Goal: Navigation & Orientation: Understand site structure

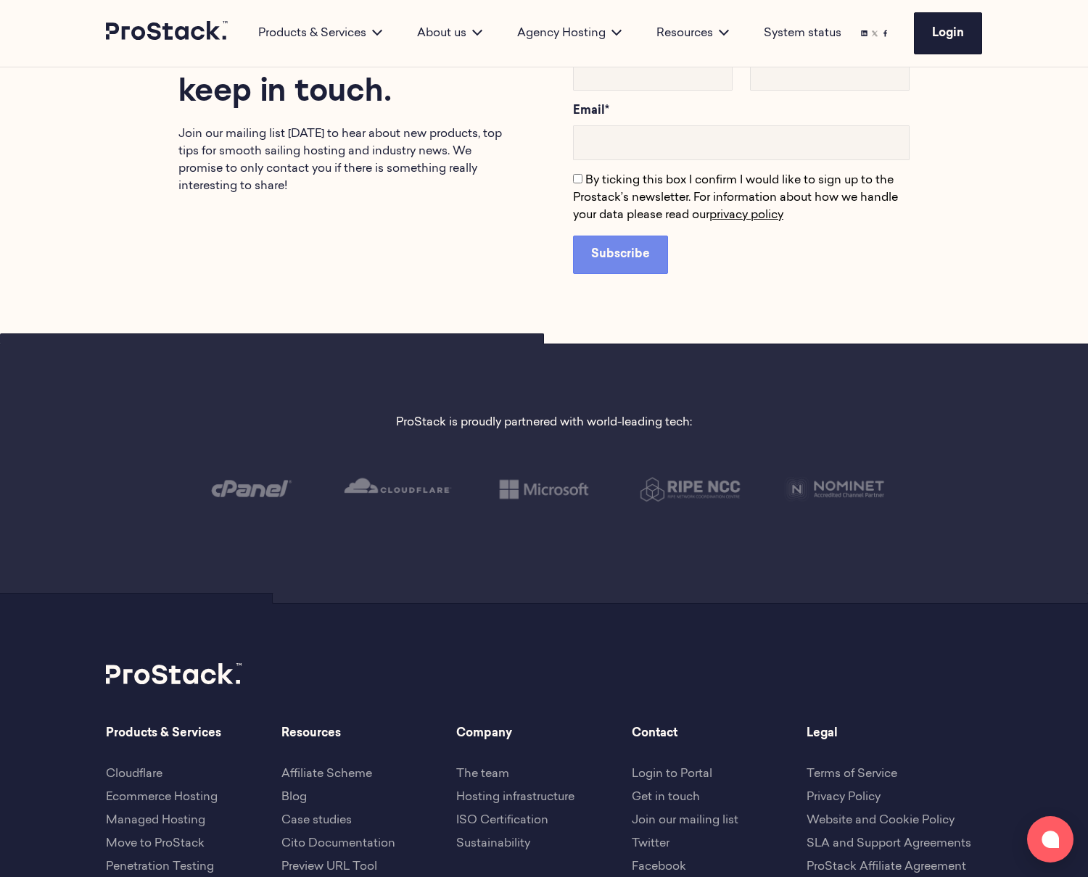
scroll to position [2809, 0]
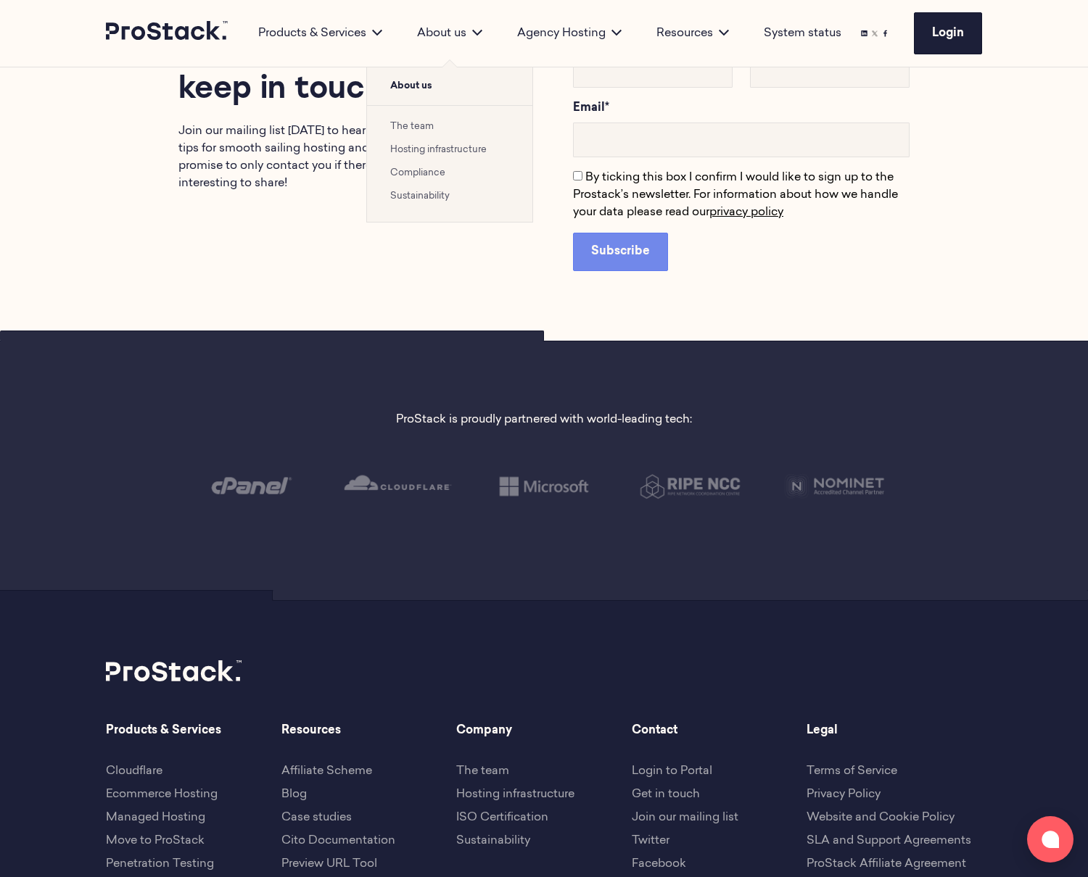
click at [418, 136] on ul "The team Hosting infrastructure Compliance Sustainability" at bounding box center [449, 163] width 165 height 117
click at [410, 80] on span "About us" at bounding box center [449, 86] width 165 height 38
click at [412, 125] on link "The team" at bounding box center [412, 126] width 44 height 9
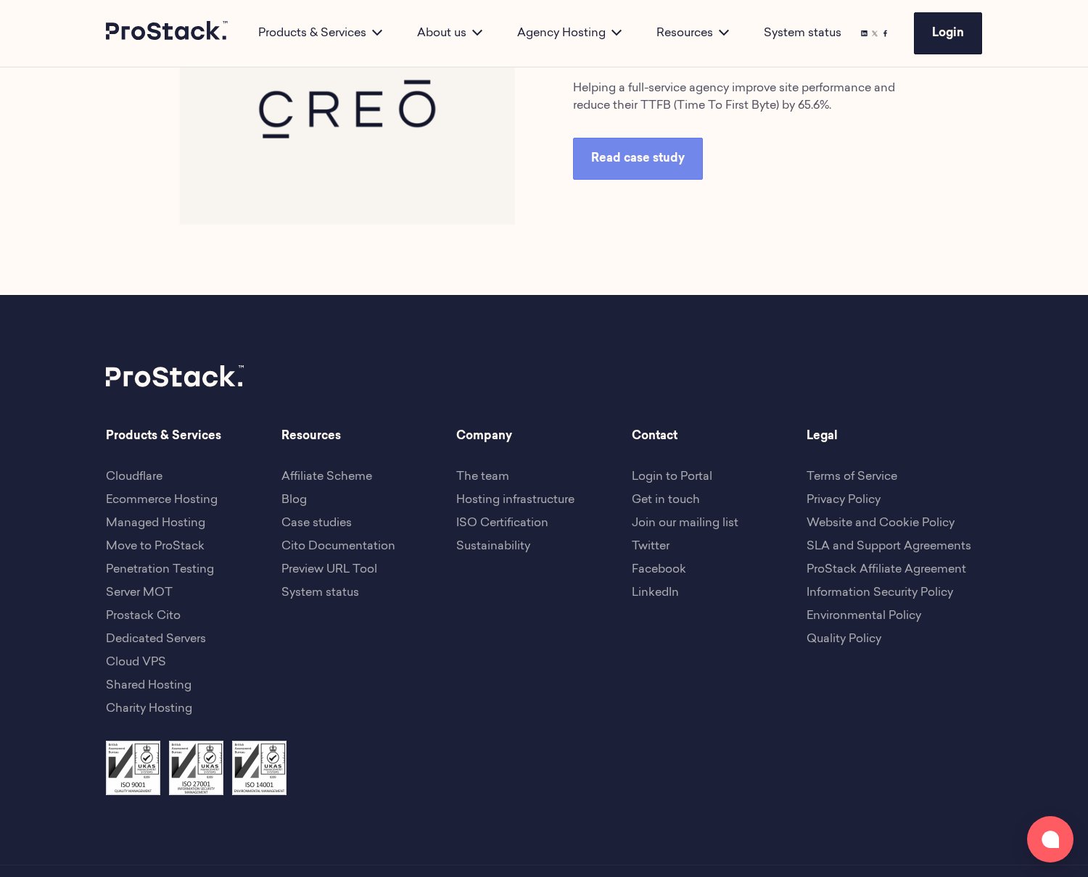
scroll to position [3177, 0]
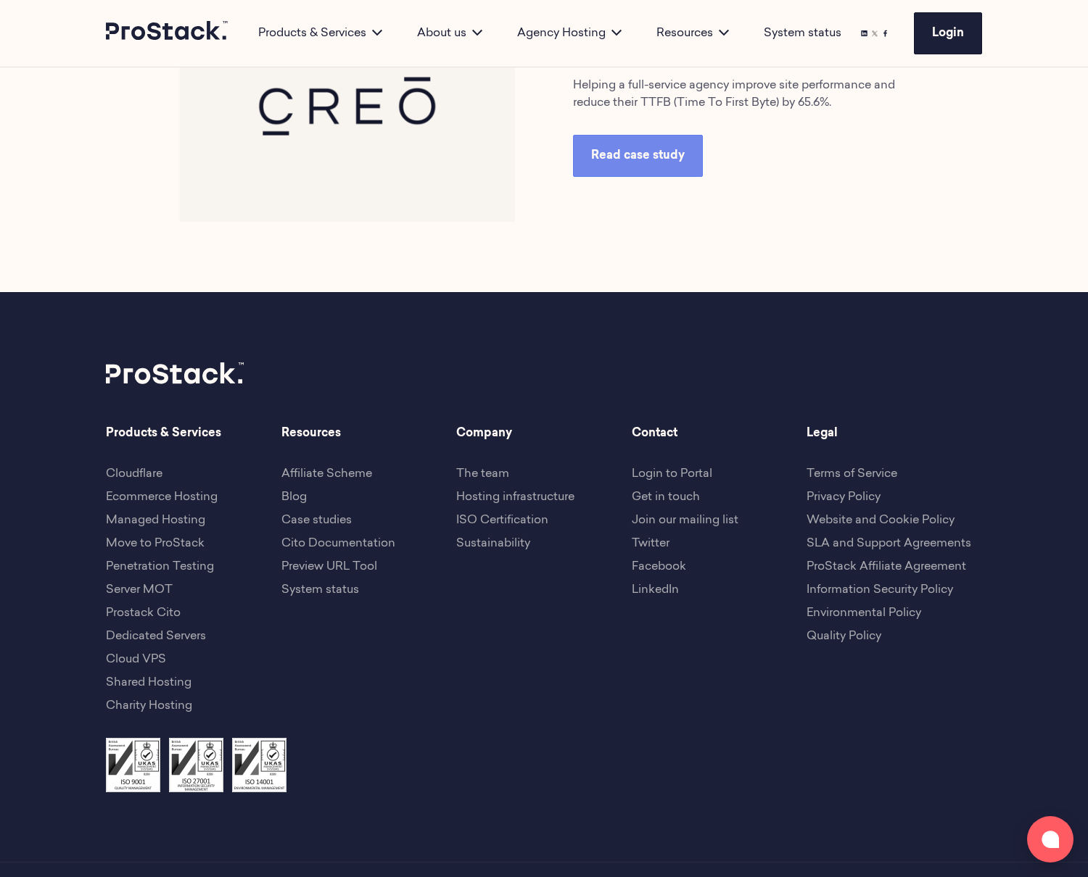
click at [122, 700] on li "Charity Hosting" at bounding box center [193, 706] width 175 height 17
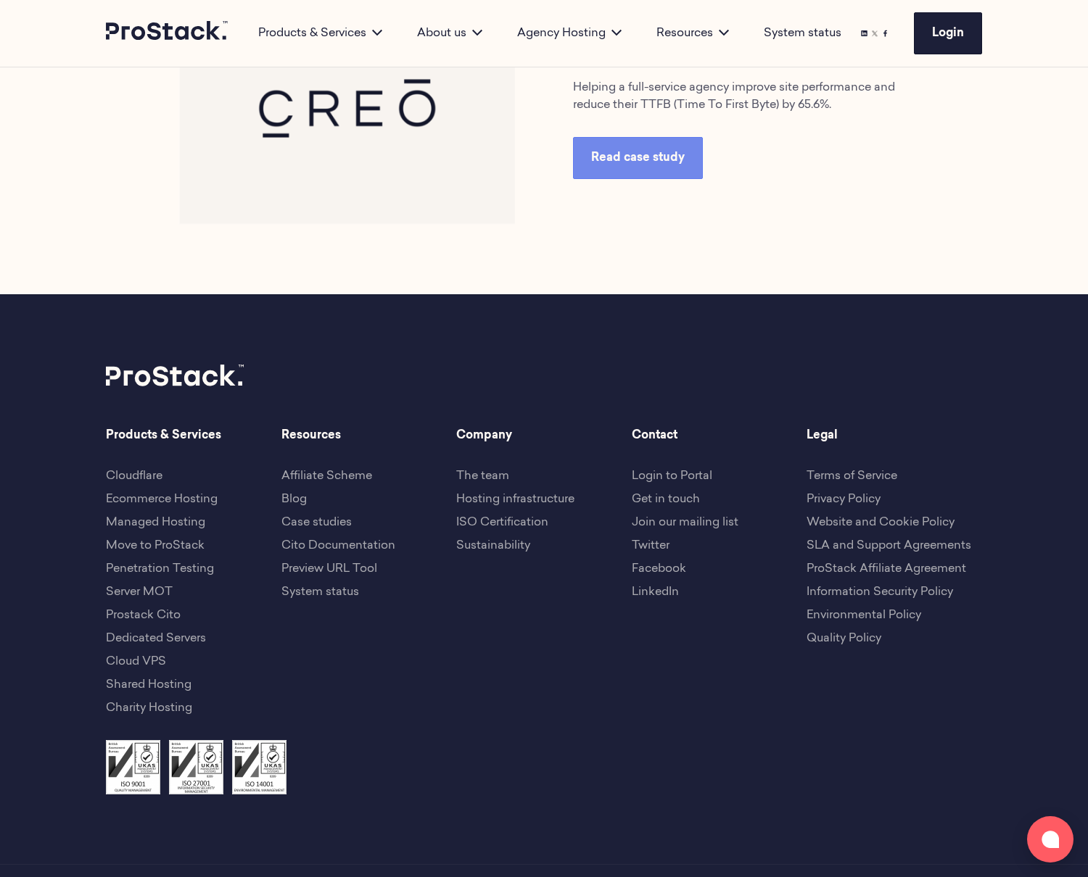
click at [166, 709] on link "Charity Hosting" at bounding box center [149, 709] width 86 height 12
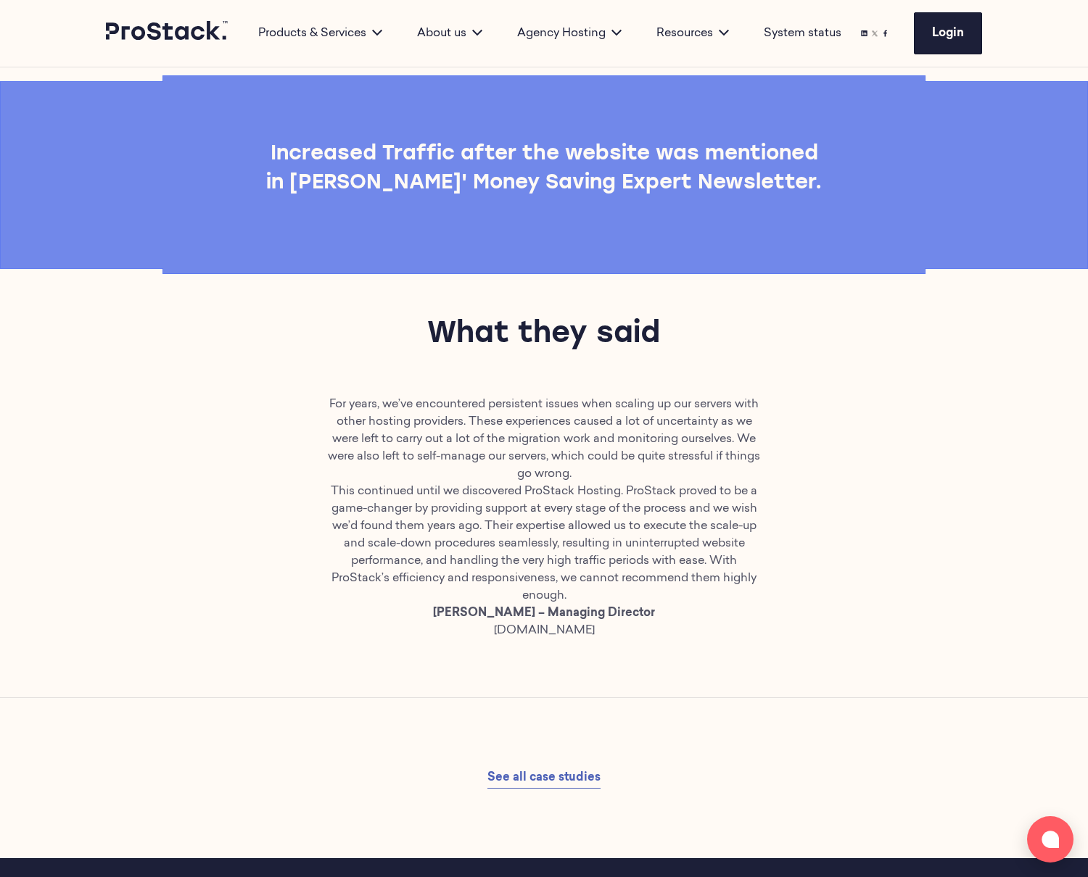
scroll to position [1444, 0]
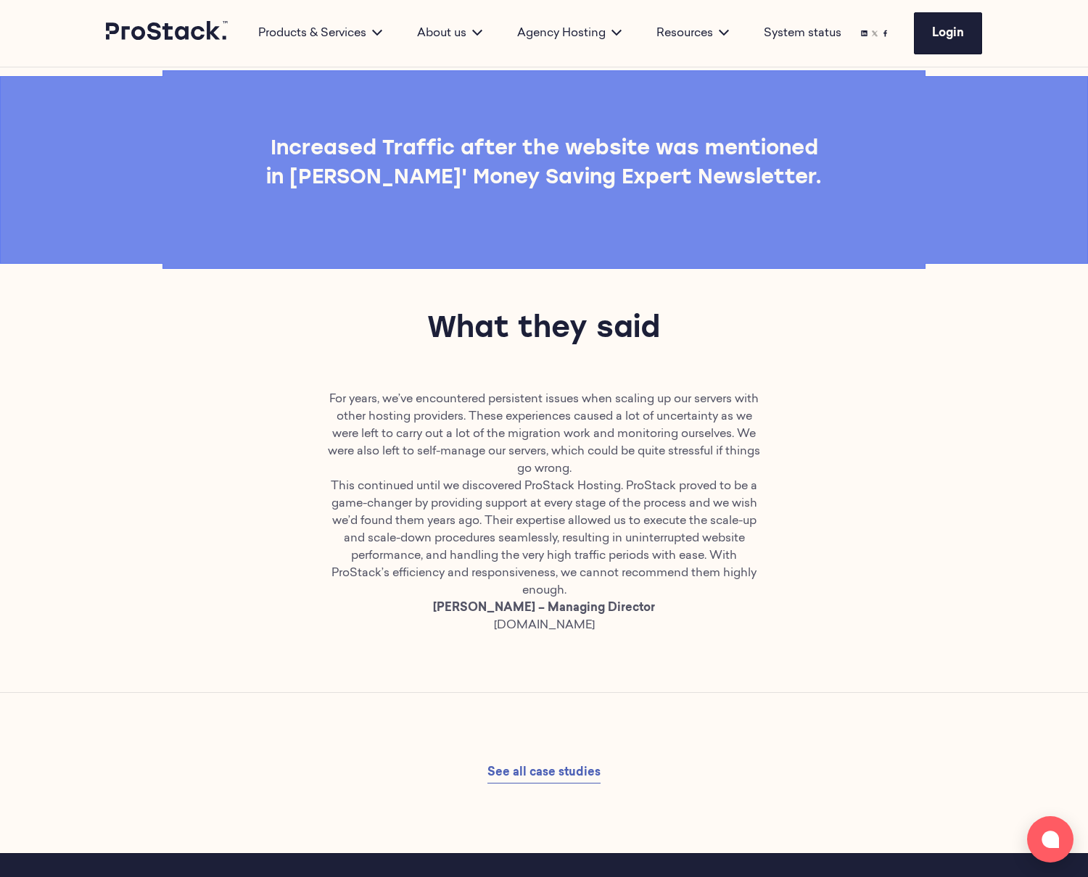
click at [207, 308] on div "What they said" at bounding box center [544, 330] width 1088 height 122
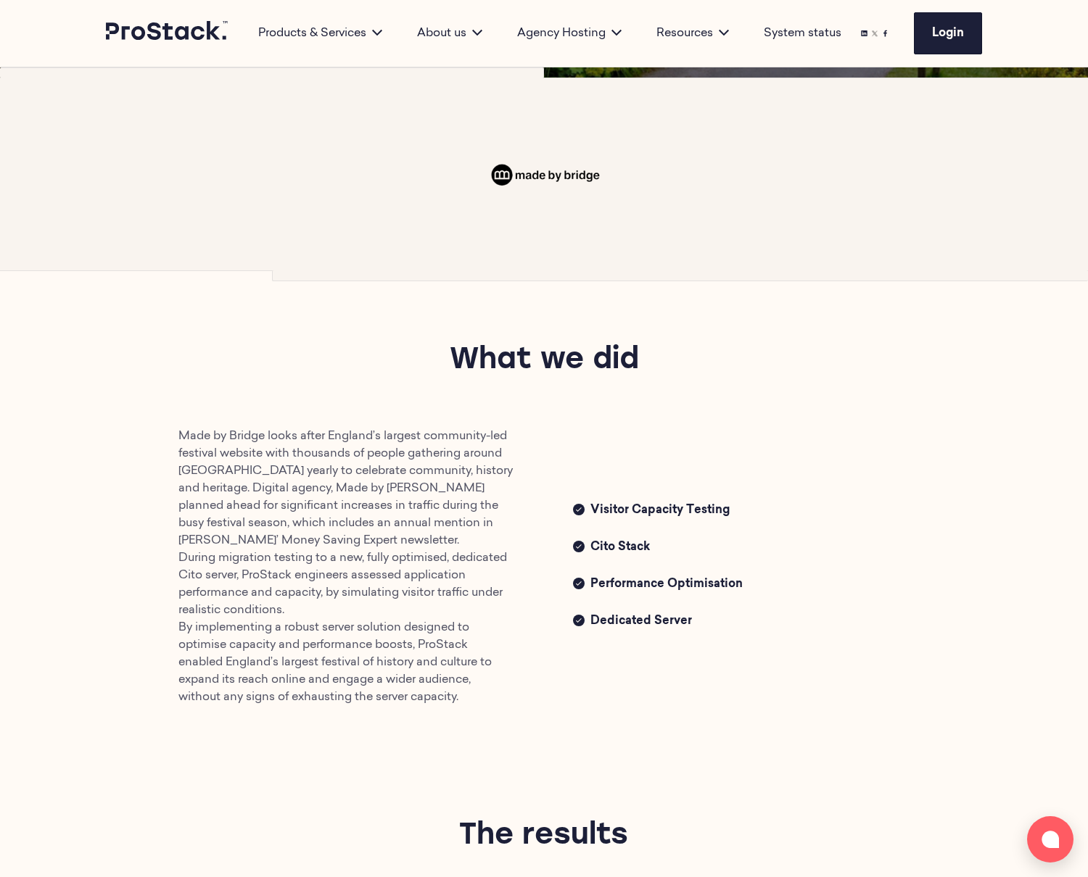
scroll to position [0, 0]
